Goal: Task Accomplishment & Management: Manage account settings

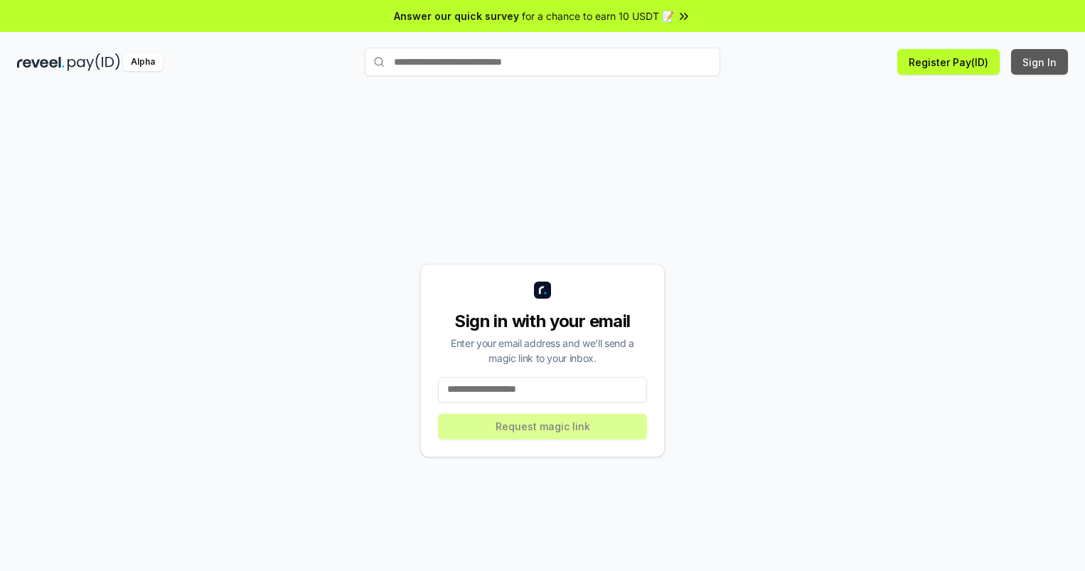
click at [1040, 62] on button "Sign In" at bounding box center [1039, 62] width 57 height 26
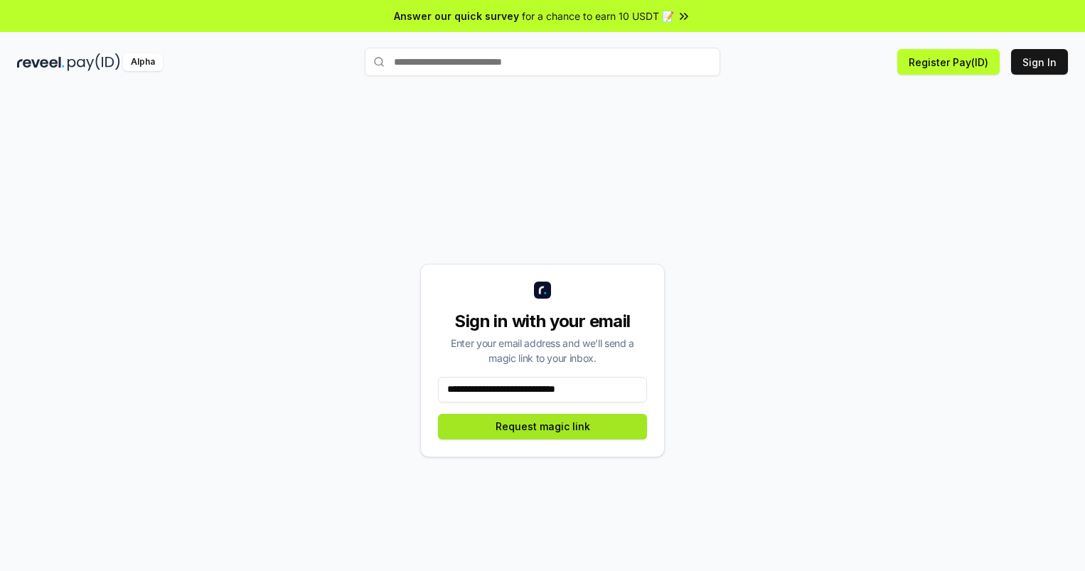
type input "**********"
click at [542, 426] on button "Request magic link" at bounding box center [542, 427] width 209 height 26
